Goal: Check status: Check status

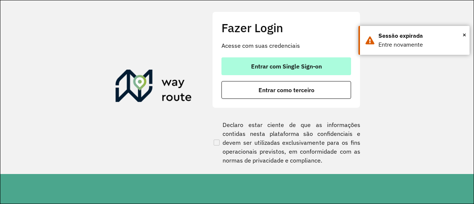
click at [303, 66] on span "Entrar com Single Sign-on" at bounding box center [286, 66] width 71 height 6
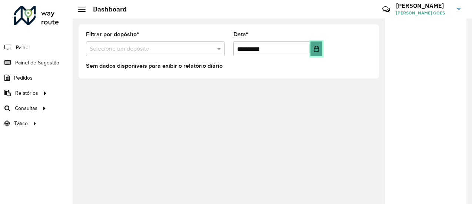
click at [316, 49] on icon "Choose Date" at bounding box center [316, 49] width 6 height 6
click at [376, 113] on div "**********" at bounding box center [272, 112] width 399 height 186
click at [137, 46] on input "text" at bounding box center [148, 49] width 116 height 9
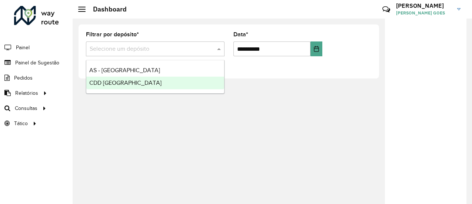
click at [126, 83] on span "CDD [GEOGRAPHIC_DATA]" at bounding box center [125, 83] width 72 height 6
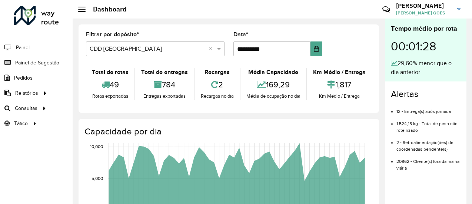
click at [37, 79] on li "Pedidos" at bounding box center [36, 77] width 73 height 15
click at [29, 77] on span "Pedidos" at bounding box center [23, 78] width 19 height 8
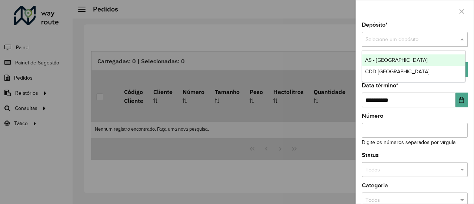
click at [390, 36] on input "text" at bounding box center [408, 40] width 84 height 8
click at [461, 11] on icon "button" at bounding box center [462, 12] width 6 height 6
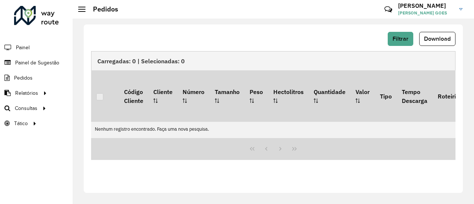
click at [31, 50] on li "Painel" at bounding box center [36, 48] width 73 height 16
click at [34, 46] on li "Painel" at bounding box center [36, 48] width 73 height 16
click at [27, 49] on span "Painel" at bounding box center [23, 48] width 15 height 8
click at [53, 61] on span "Painel de Sugestão" at bounding box center [38, 63] width 46 height 8
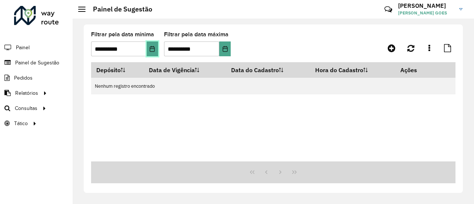
click at [151, 50] on icon "Choose Date" at bounding box center [152, 49] width 6 height 6
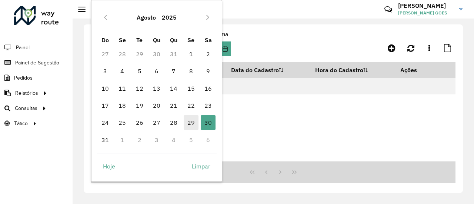
click at [190, 126] on span "29" at bounding box center [191, 122] width 15 height 15
type input "**********"
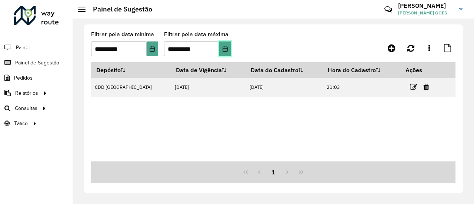
click at [227, 47] on icon "Choose Date" at bounding box center [225, 49] width 6 height 6
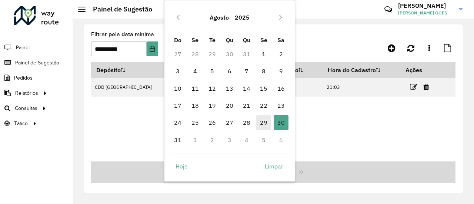
click at [263, 123] on span "29" at bounding box center [263, 122] width 15 height 15
type input "**********"
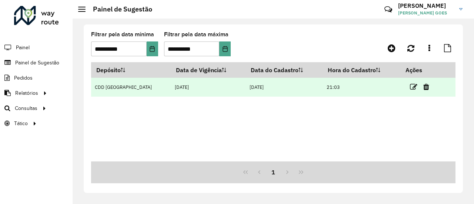
click at [405, 84] on td at bounding box center [423, 87] width 44 height 19
click at [389, 89] on td "21:03" at bounding box center [361, 87] width 77 height 19
click at [410, 88] on icon at bounding box center [413, 86] width 7 height 7
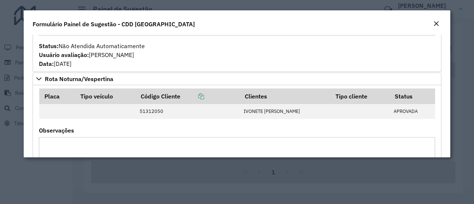
scroll to position [370, 0]
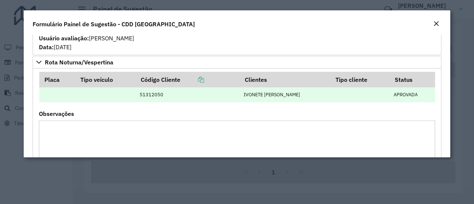
click at [165, 94] on td "51312050" at bounding box center [188, 94] width 104 height 15
drag, startPoint x: 165, startPoint y: 94, endPoint x: 157, endPoint y: 89, distance: 8.6
click at [157, 89] on td "51312050" at bounding box center [188, 94] width 104 height 15
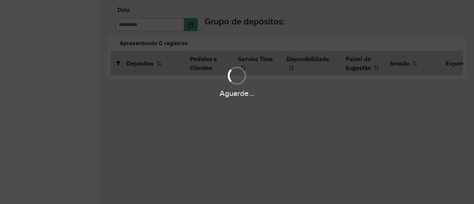
type input "**********"
